Goal: Entertainment & Leisure: Consume media (video, audio)

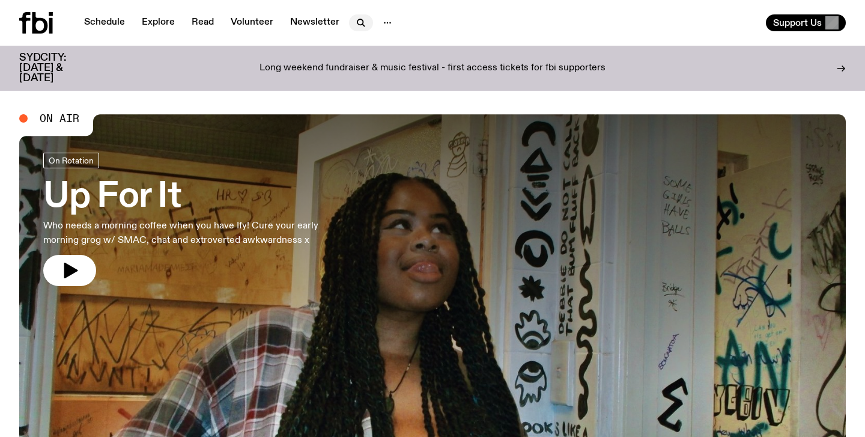
click at [363, 22] on icon "button" at bounding box center [361, 23] width 14 height 14
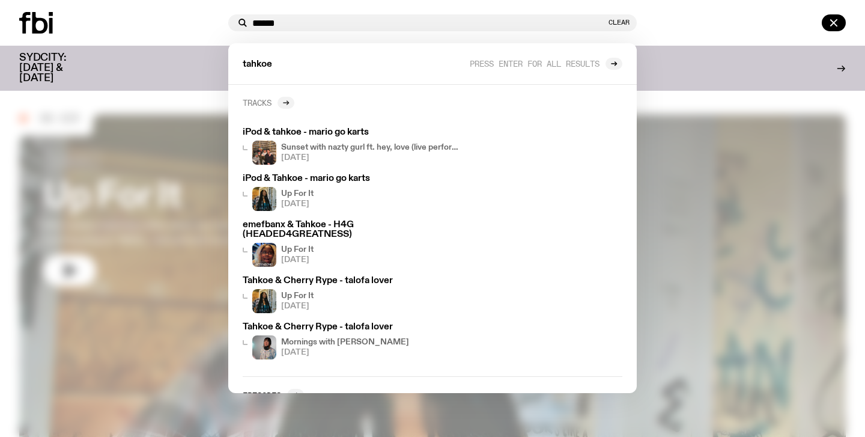
type input "******"
click at [288, 100] on icon at bounding box center [285, 102] width 7 height 7
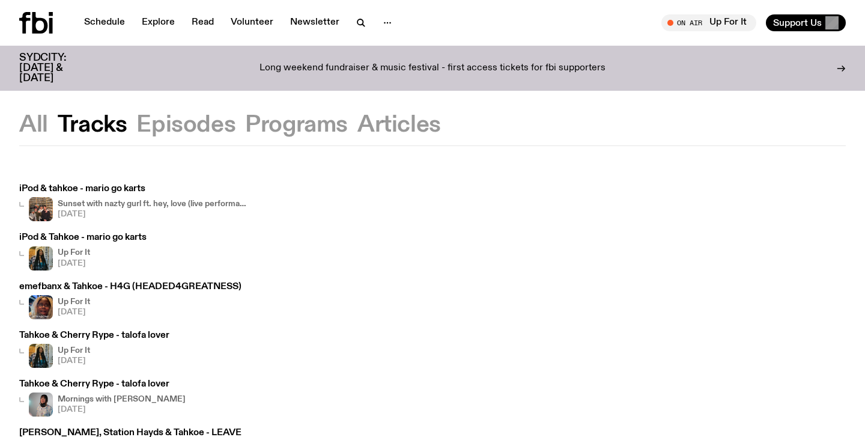
click at [25, 23] on icon at bounding box center [24, 23] width 11 height 22
